Goal: Information Seeking & Learning: Learn about a topic

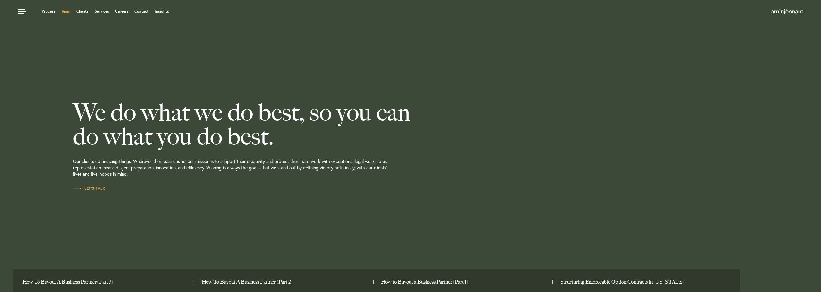
click at [67, 10] on link "Team" at bounding box center [66, 11] width 9 height 4
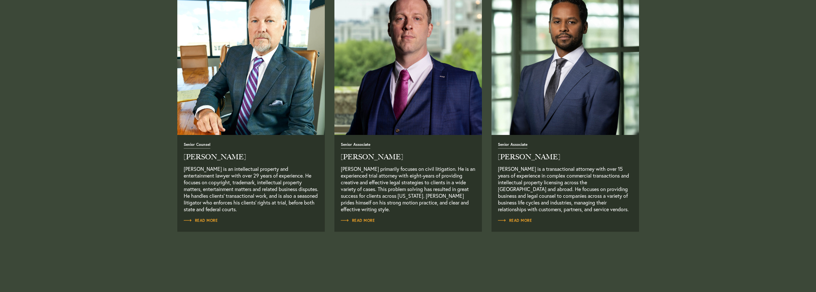
scroll to position [577, 0]
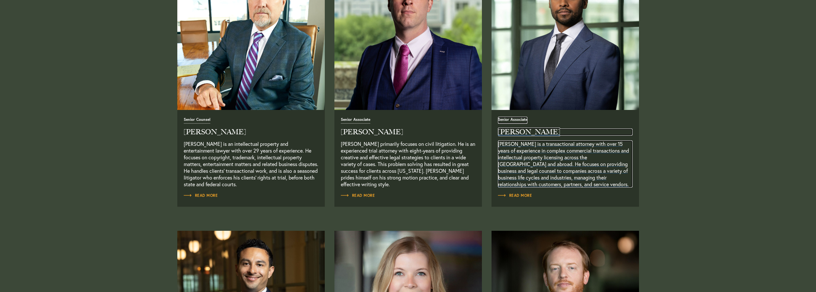
click at [583, 142] on p "Joel Teklu is a transactional attorney with over 15 years of experience in comp…" at bounding box center [565, 164] width 135 height 47
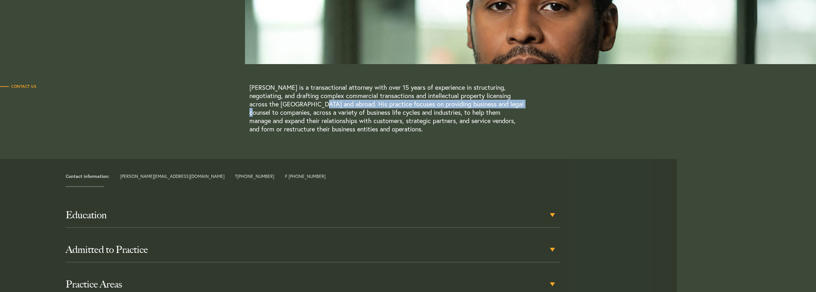
drag, startPoint x: 326, startPoint y: 107, endPoint x: 489, endPoint y: 107, distance: 163.3
click at [489, 107] on p "[PERSON_NAME] is a transactional attorney with over 15 years of experience in s…" at bounding box center [387, 108] width 274 height 50
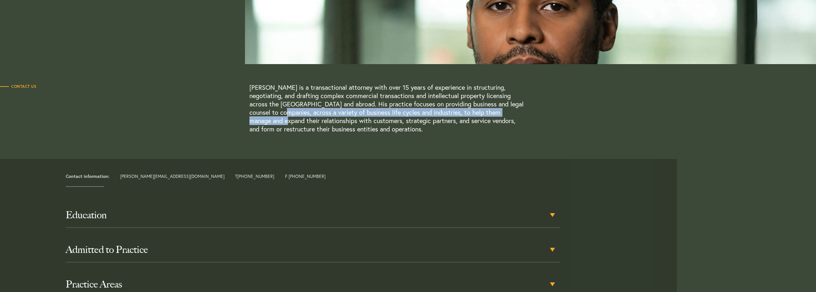
drag, startPoint x: 251, startPoint y: 111, endPoint x: 501, endPoint y: 115, distance: 250.2
click at [501, 115] on p "[PERSON_NAME] is a transactional attorney with over 15 years of experience in s…" at bounding box center [387, 108] width 274 height 50
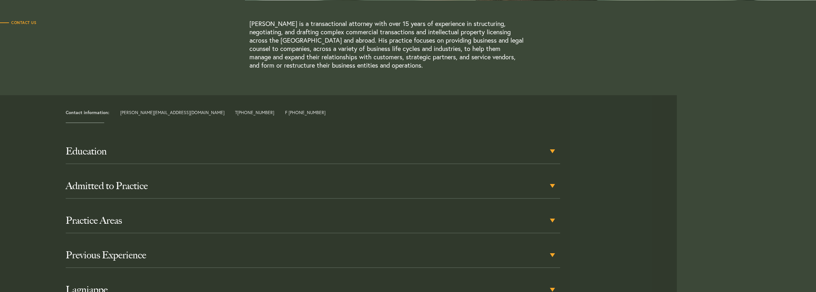
scroll to position [192, 0]
click at [128, 189] on h3 "Admitted to Practice" at bounding box center [313, 186] width 495 height 12
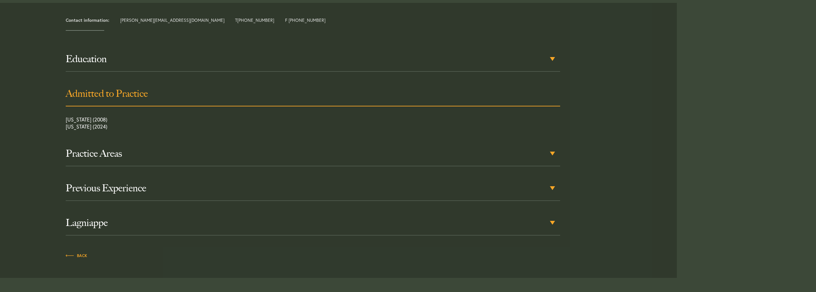
scroll to position [293, 0]
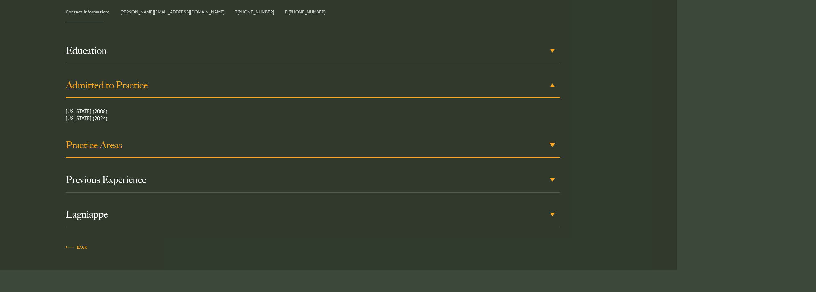
click at [161, 149] on h3 "Practice Areas" at bounding box center [313, 146] width 495 height 12
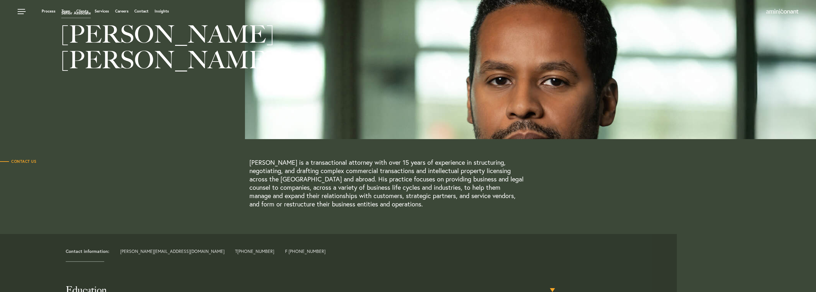
scroll to position [64, 0]
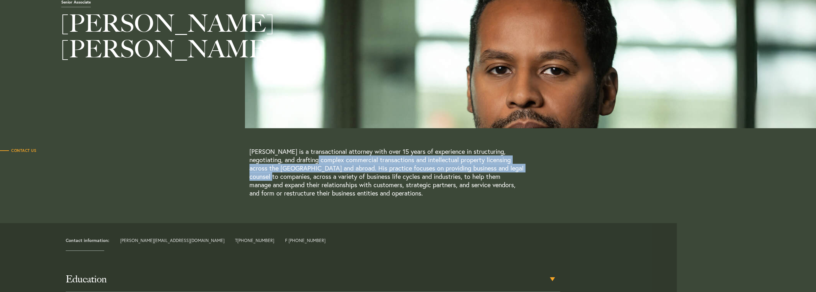
drag, startPoint x: 291, startPoint y: 158, endPoint x: 507, endPoint y: 166, distance: 216.0
click at [507, 166] on p "[PERSON_NAME] is a transactional attorney with over 15 years of experience in s…" at bounding box center [387, 173] width 274 height 50
drag, startPoint x: 507, startPoint y: 166, endPoint x: 464, endPoint y: 164, distance: 43.0
click at [506, 166] on p "[PERSON_NAME] is a transactional attorney with over 15 years of experience in s…" at bounding box center [387, 173] width 274 height 50
click at [307, 170] on p "[PERSON_NAME] is a transactional attorney with over 15 years of experience in s…" at bounding box center [387, 173] width 274 height 50
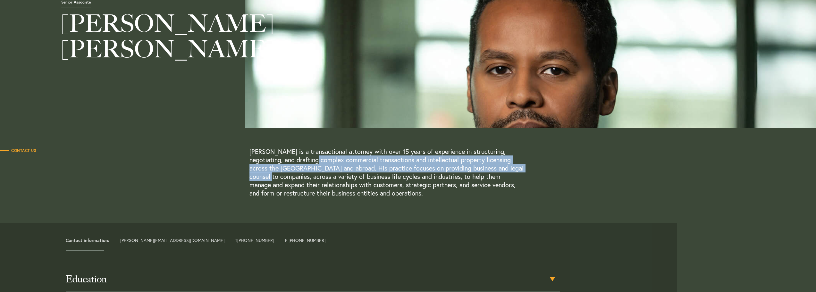
click at [320, 171] on p "[PERSON_NAME] is a transactional attorney with over 15 years of experience in s…" at bounding box center [387, 173] width 274 height 50
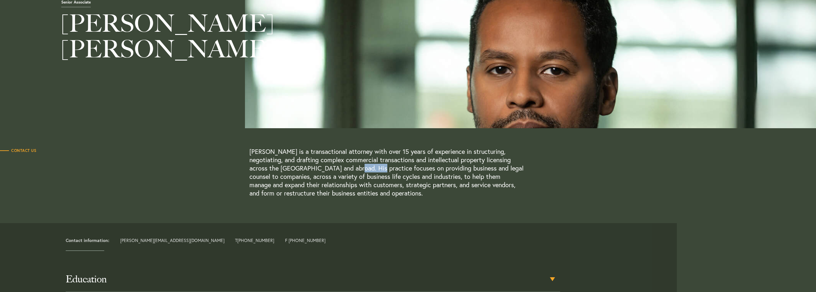
click at [320, 171] on p "[PERSON_NAME] is a transactional attorney with over 15 years of experience in s…" at bounding box center [387, 173] width 274 height 50
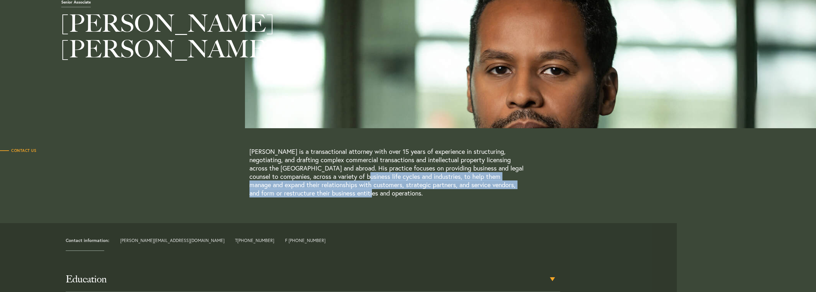
drag, startPoint x: 330, startPoint y: 177, endPoint x: 350, endPoint y: 193, distance: 26.0
click at [350, 193] on p "[PERSON_NAME] is a transactional attorney with over 15 years of experience in s…" at bounding box center [387, 173] width 274 height 50
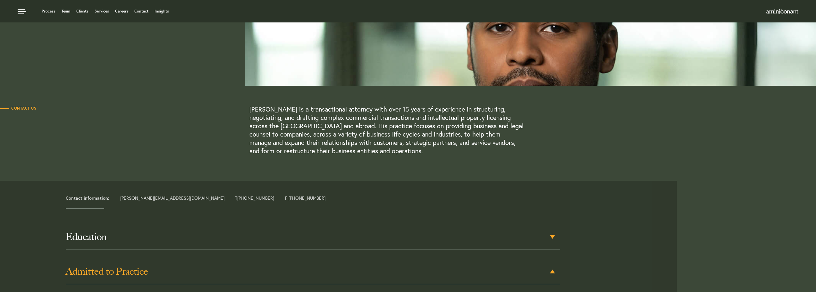
scroll to position [0, 0]
